Goal: Find specific page/section: Find specific page/section

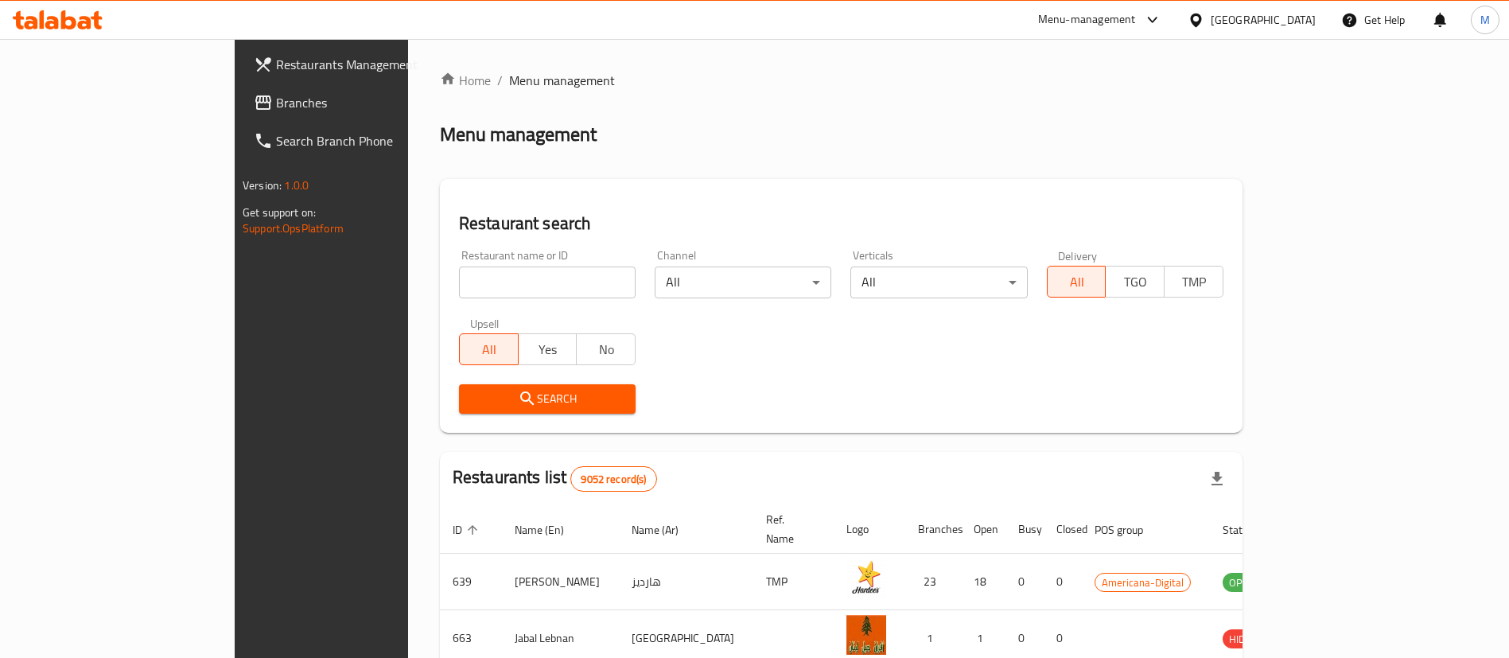
click at [508, 294] on input "search" at bounding box center [547, 283] width 177 height 32
paste input "14"
type input "14"
click button "Search" at bounding box center [547, 398] width 177 height 29
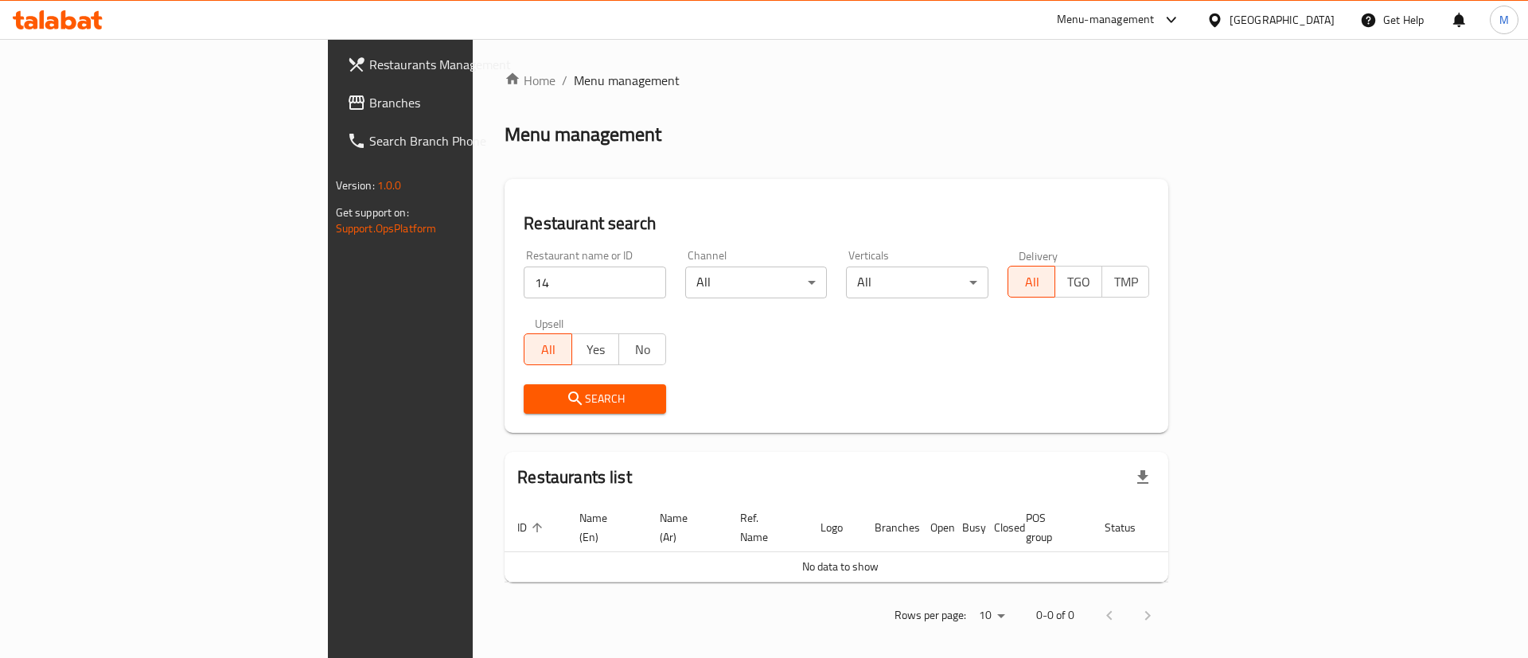
click at [733, 407] on div "Search" at bounding box center [836, 399] width 645 height 49
click at [1303, 33] on div "[GEOGRAPHIC_DATA]" at bounding box center [1271, 20] width 154 height 38
click at [1220, 23] on icon at bounding box center [1214, 20] width 11 height 14
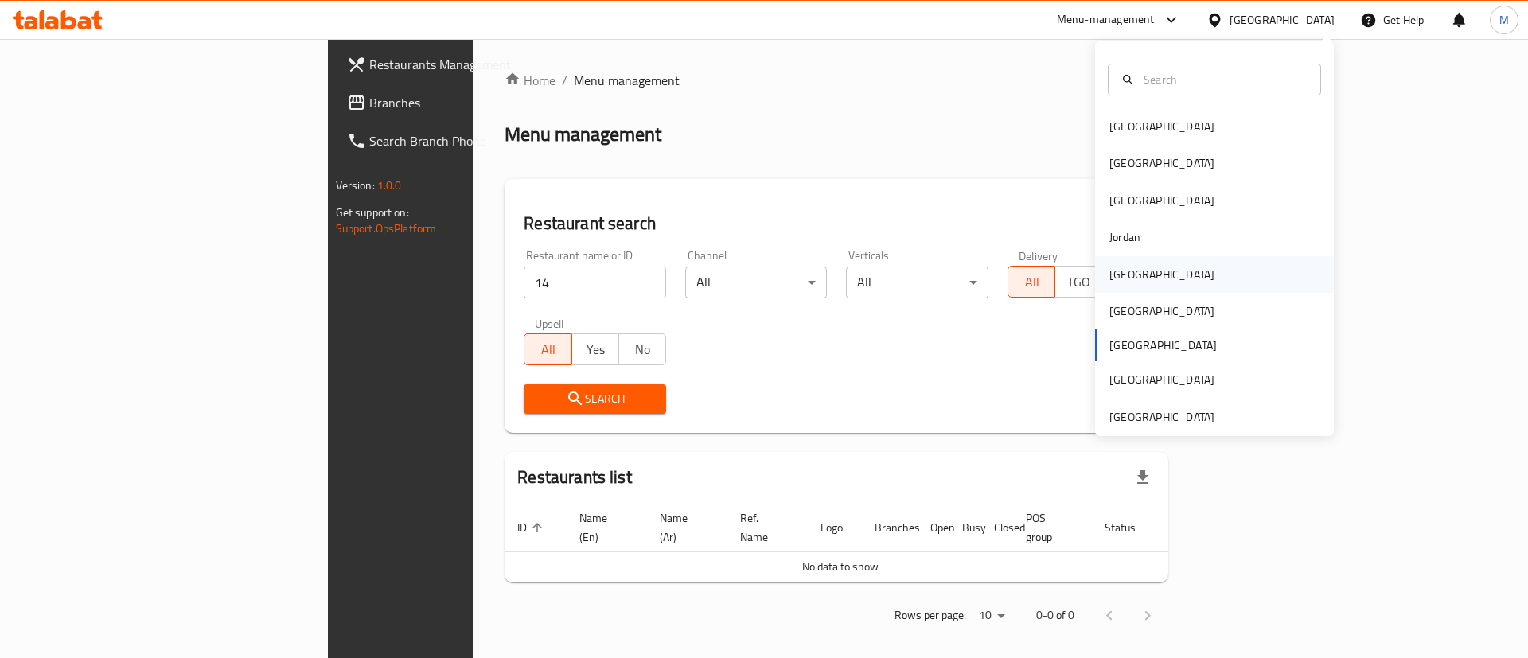
click at [1166, 273] on div "[GEOGRAPHIC_DATA]" at bounding box center [1214, 274] width 239 height 37
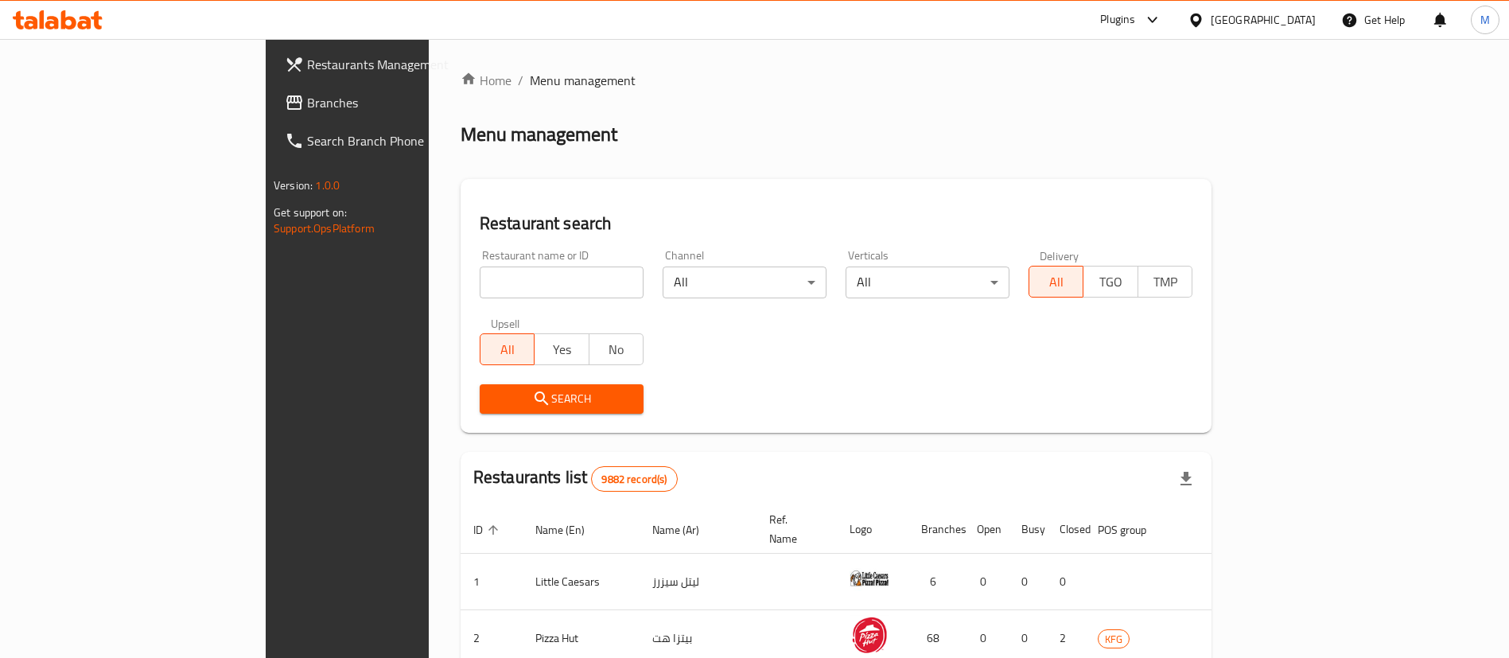
click at [480, 290] on input "search" at bounding box center [562, 283] width 164 height 32
paste input "14"
type input "14"
click at [493, 402] on span "Search" at bounding box center [562, 399] width 138 height 20
